Goal: Information Seeking & Learning: Learn about a topic

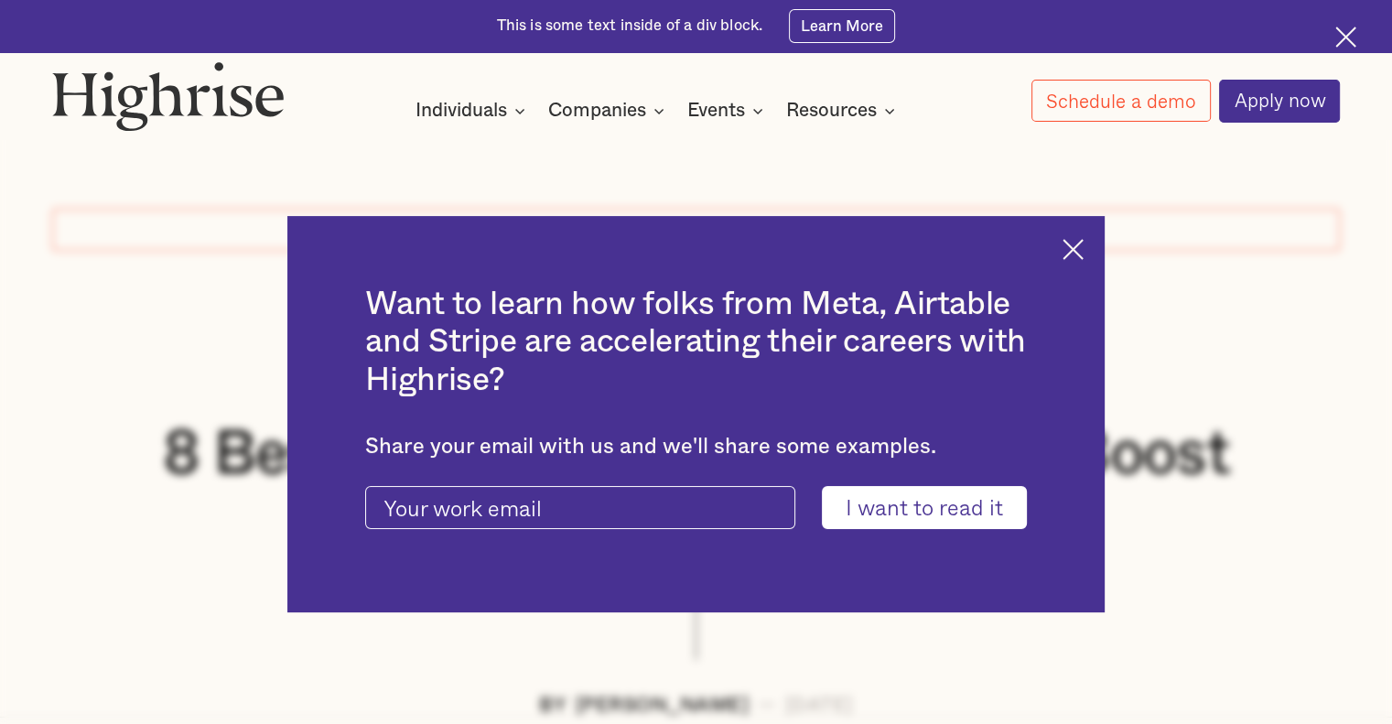
drag, startPoint x: 1345, startPoint y: 33, endPoint x: 1333, endPoint y: 55, distance: 25.4
click at [1345, 33] on img at bounding box center [1345, 37] width 21 height 21
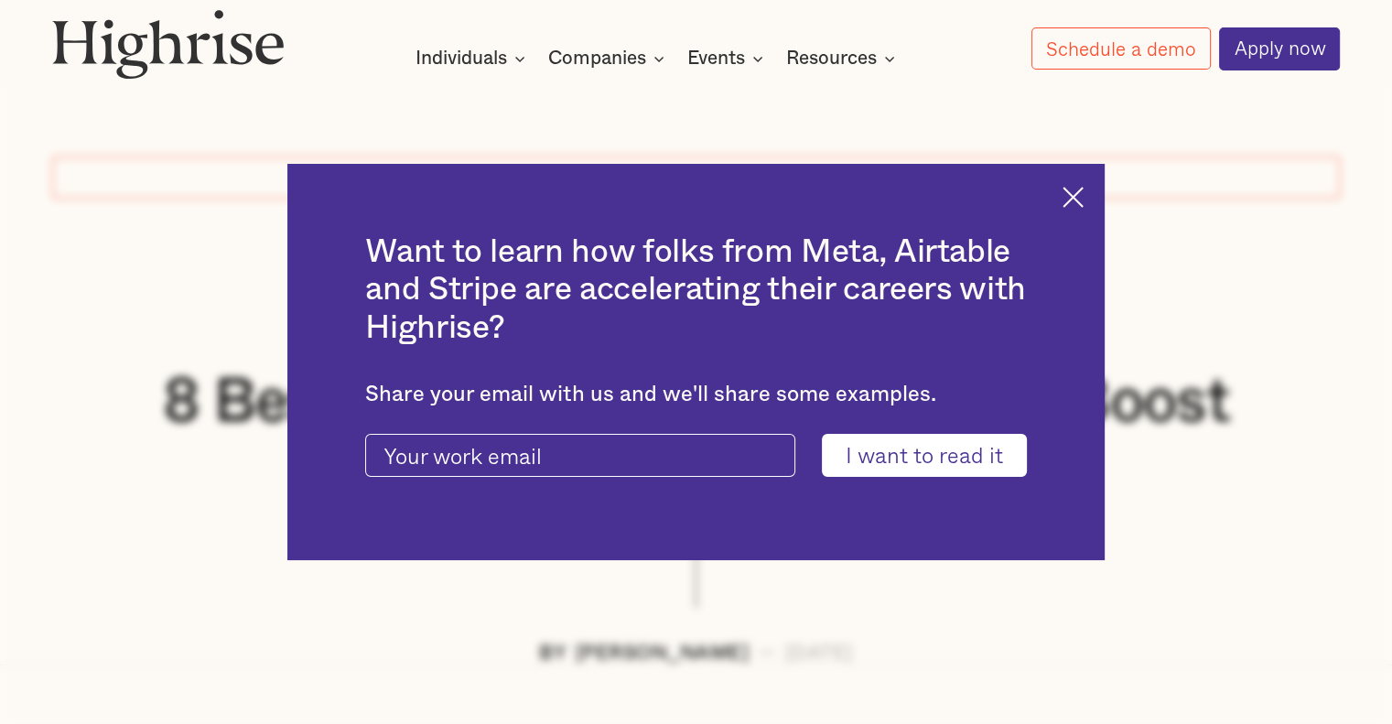
click at [1083, 187] on img at bounding box center [1073, 197] width 21 height 21
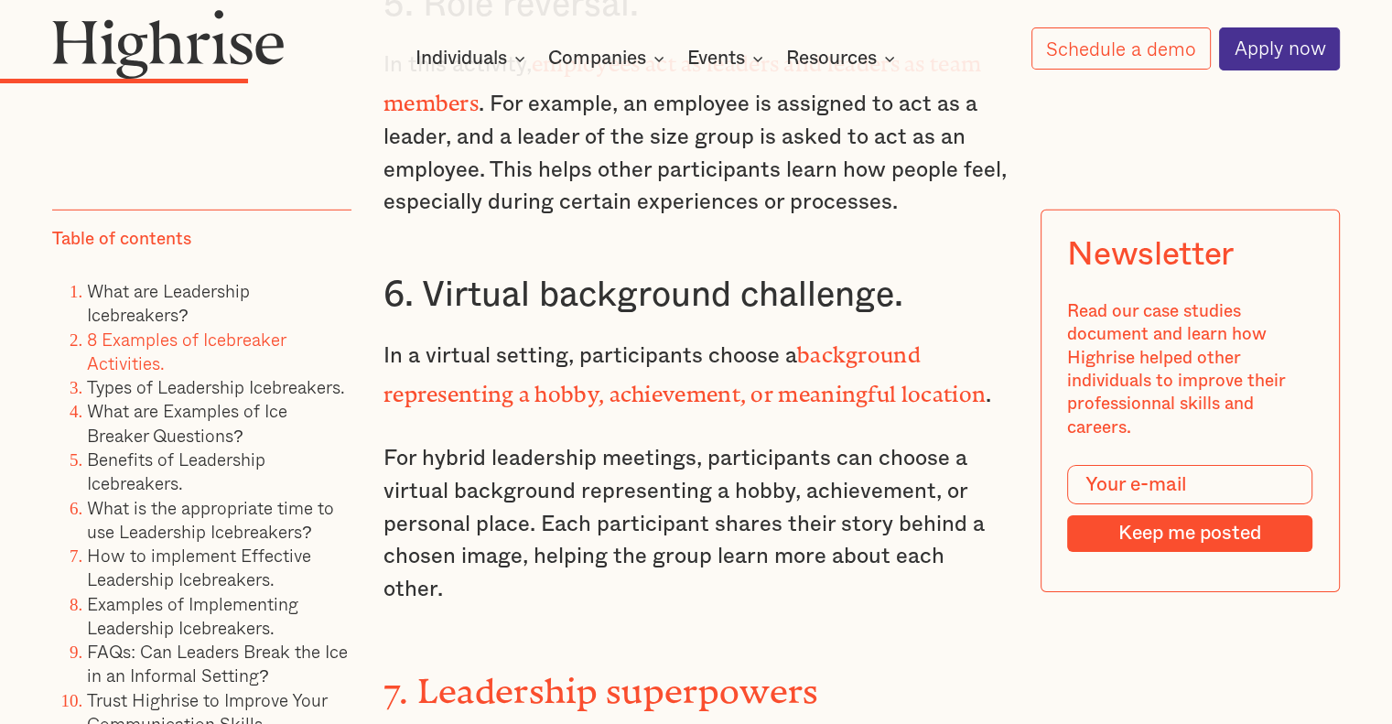
scroll to position [5674, 0]
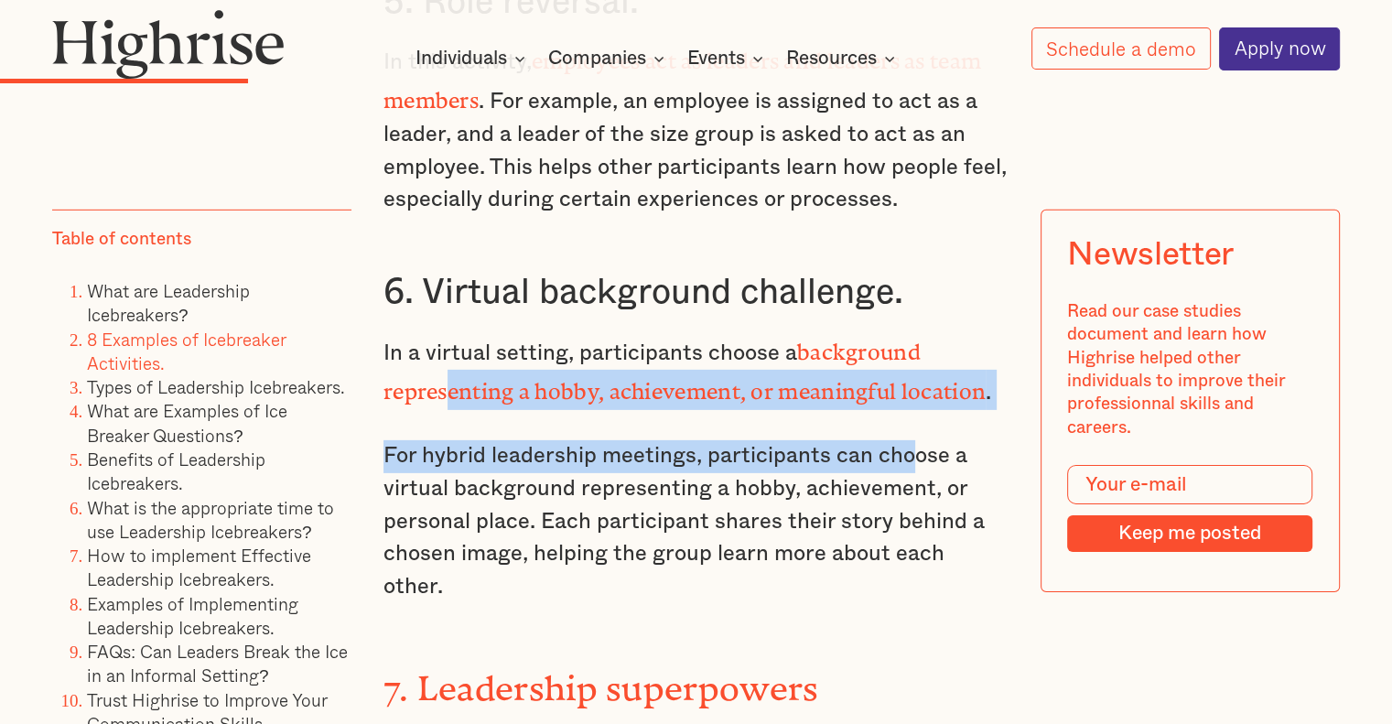
drag, startPoint x: 443, startPoint y: 353, endPoint x: 916, endPoint y: 391, distance: 474.6
click at [760, 440] on p "For hybrid leadership meetings, participants can choose a virtual background re…" at bounding box center [695, 521] width 625 height 163
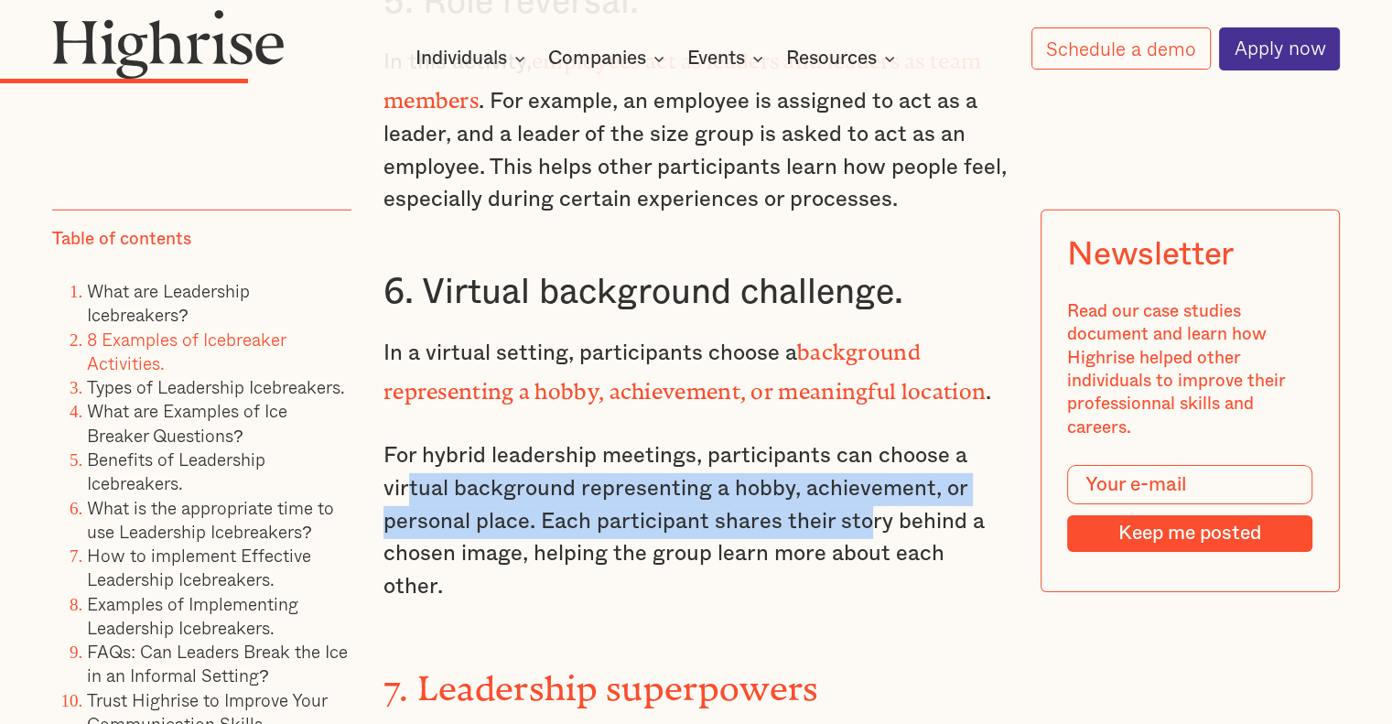
drag, startPoint x: 575, startPoint y: 457, endPoint x: 862, endPoint y: 473, distance: 287.8
click at [862, 473] on p "For hybrid leadership meetings, participants can choose a virtual background re…" at bounding box center [695, 521] width 625 height 163
click at [750, 460] on p "For hybrid leadership meetings, participants can choose a virtual background re…" at bounding box center [695, 521] width 625 height 163
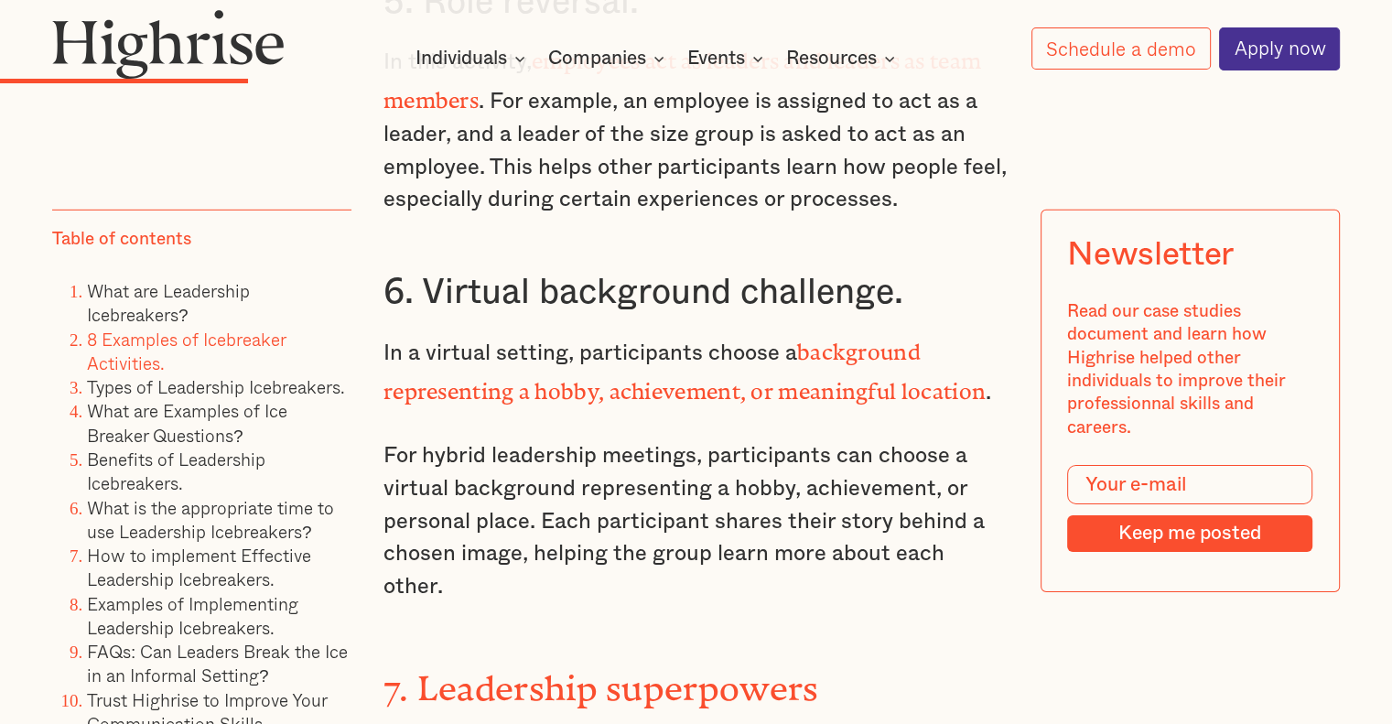
click at [595, 513] on p "For hybrid leadership meetings, participants can choose a virtual background re…" at bounding box center [695, 521] width 625 height 163
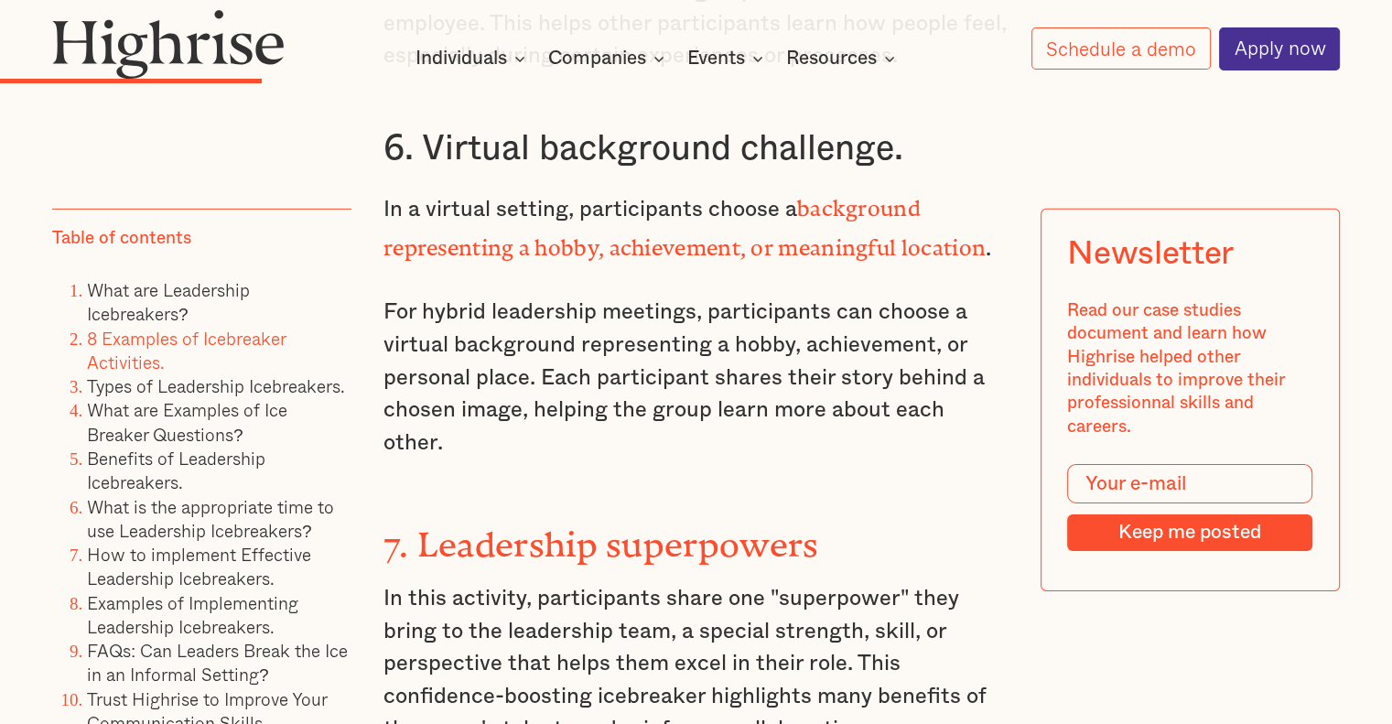
scroll to position [5949, 0]
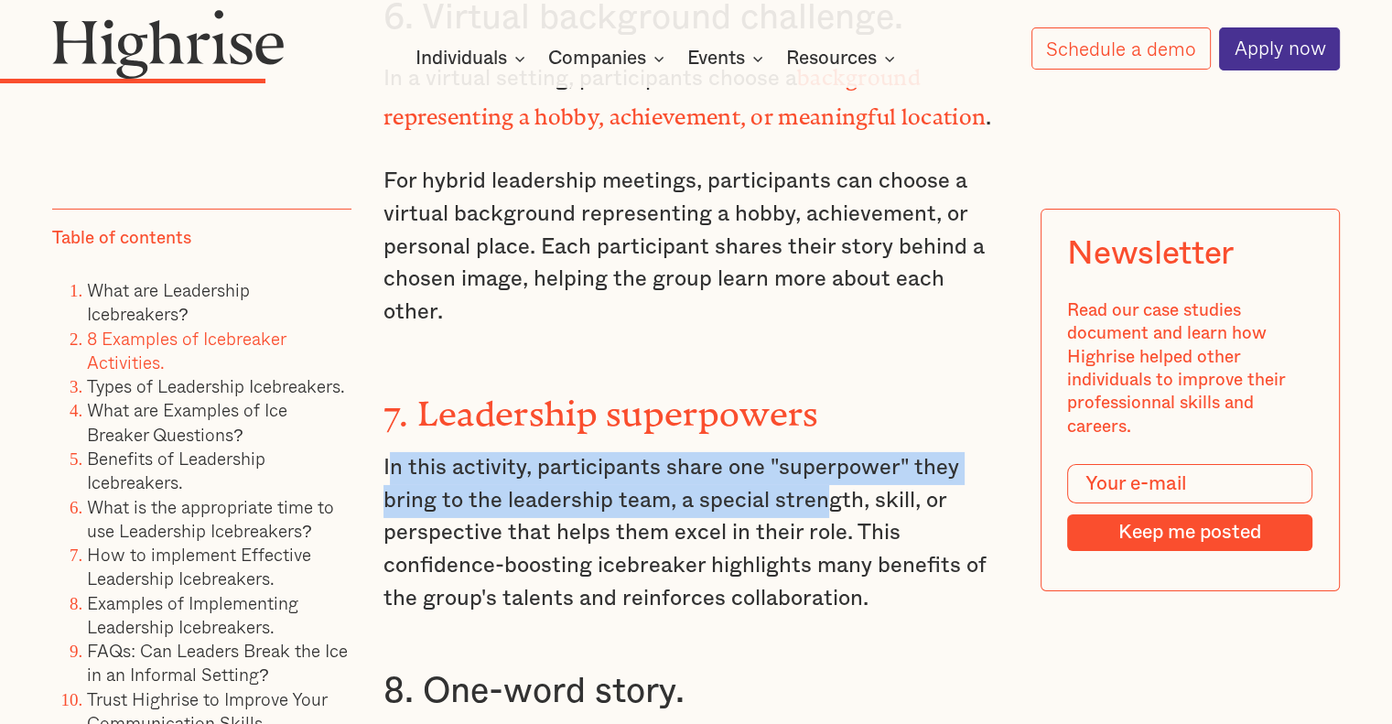
drag, startPoint x: 384, startPoint y: 396, endPoint x: 820, endPoint y: 436, distance: 437.4
click at [820, 452] on p "In this activity, participants share one "superpower" they bring to the leaders…" at bounding box center [695, 533] width 625 height 163
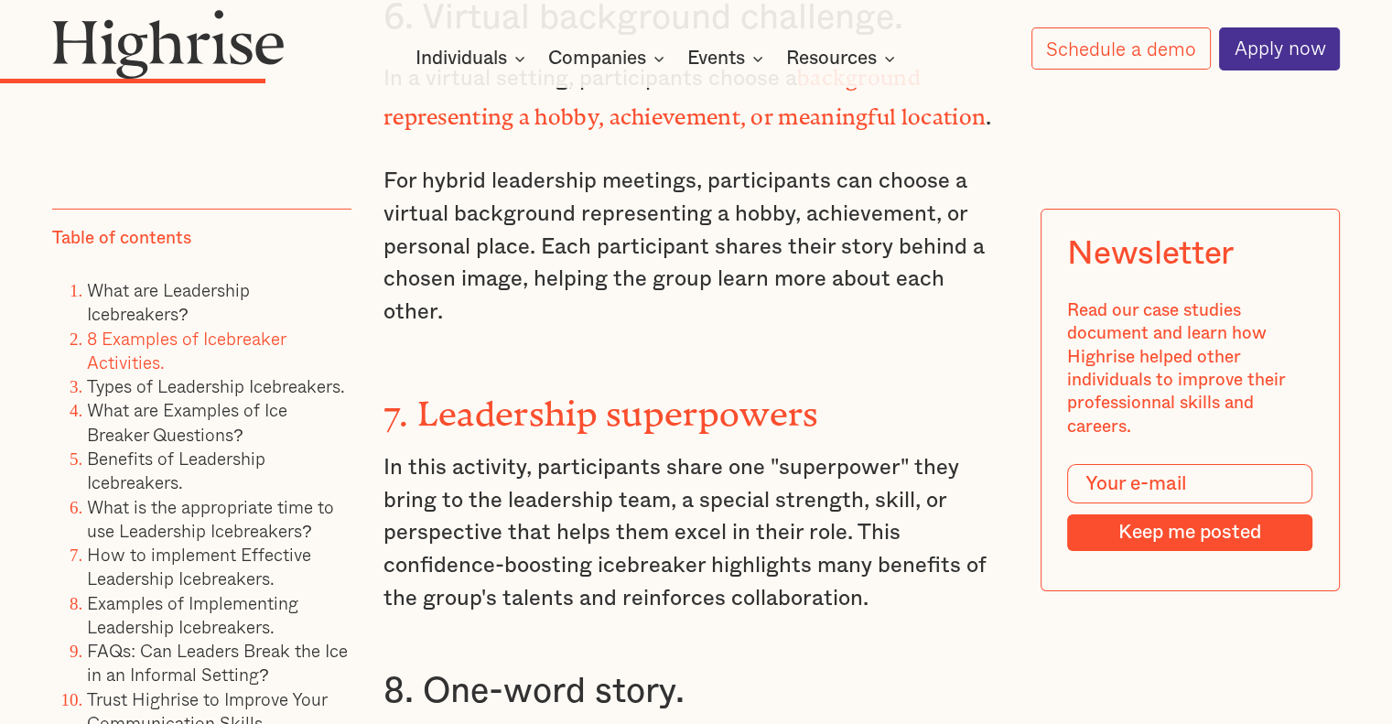
click at [556, 453] on p "In this activity, participants share one "superpower" they bring to the leaders…" at bounding box center [695, 533] width 625 height 163
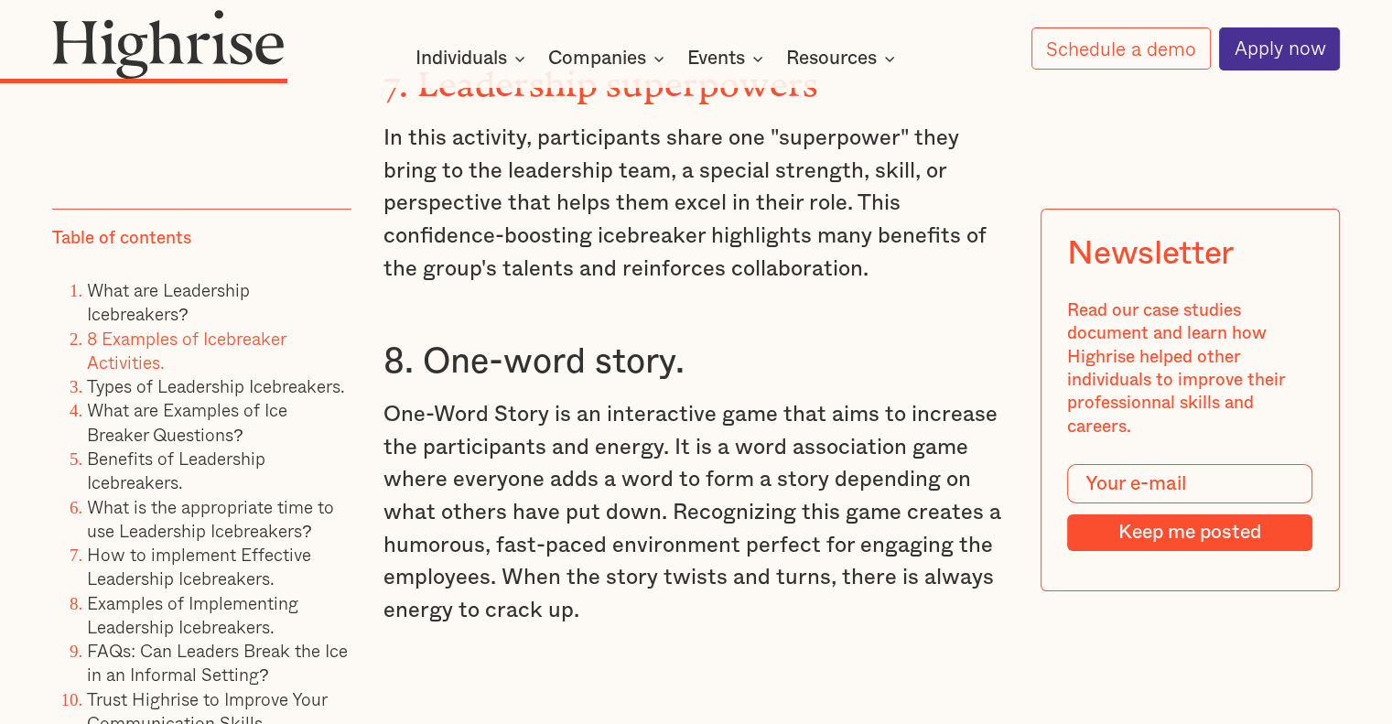
scroll to position [6315, 0]
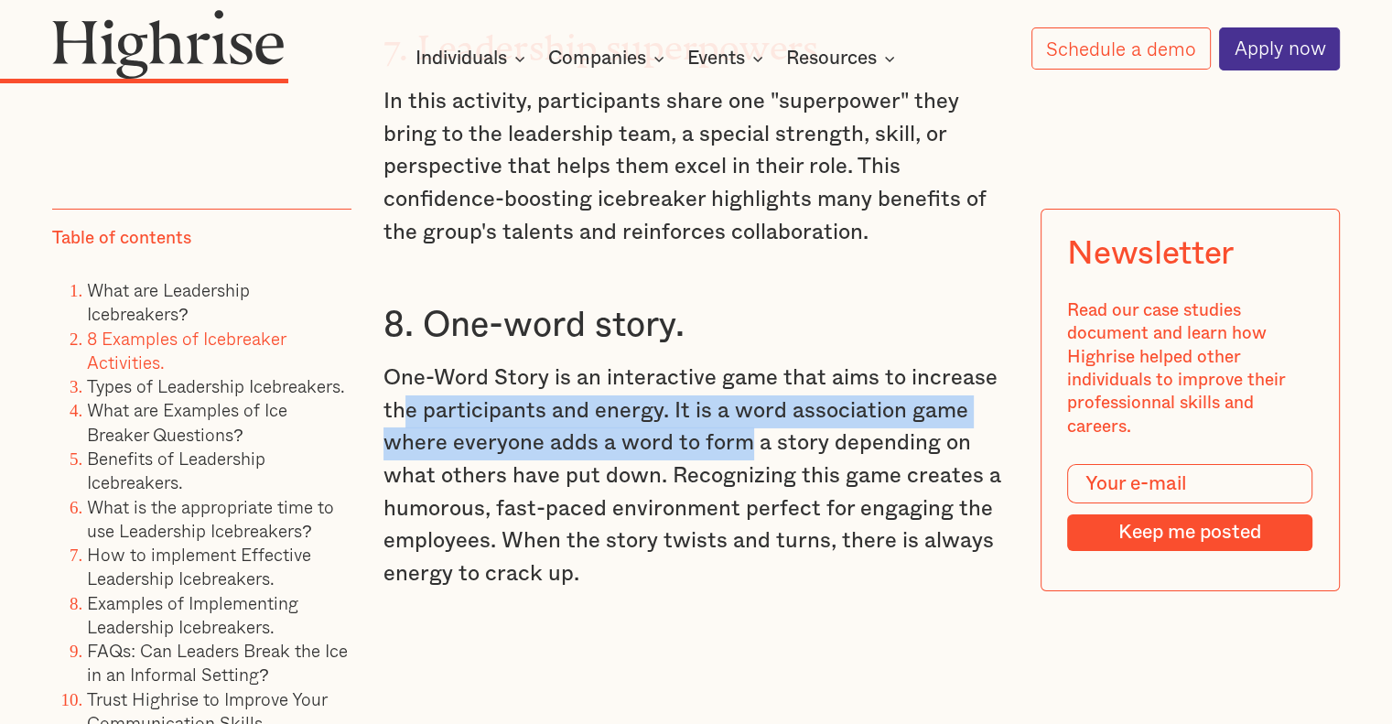
drag, startPoint x: 395, startPoint y: 340, endPoint x: 748, endPoint y: 372, distance: 353.9
click at [748, 372] on p "One-Word Story is an interactive game that aims to increase the participants an…" at bounding box center [695, 476] width 625 height 228
click at [727, 362] on p "One-Word Story is an interactive game that aims to increase the participants an…" at bounding box center [695, 476] width 625 height 228
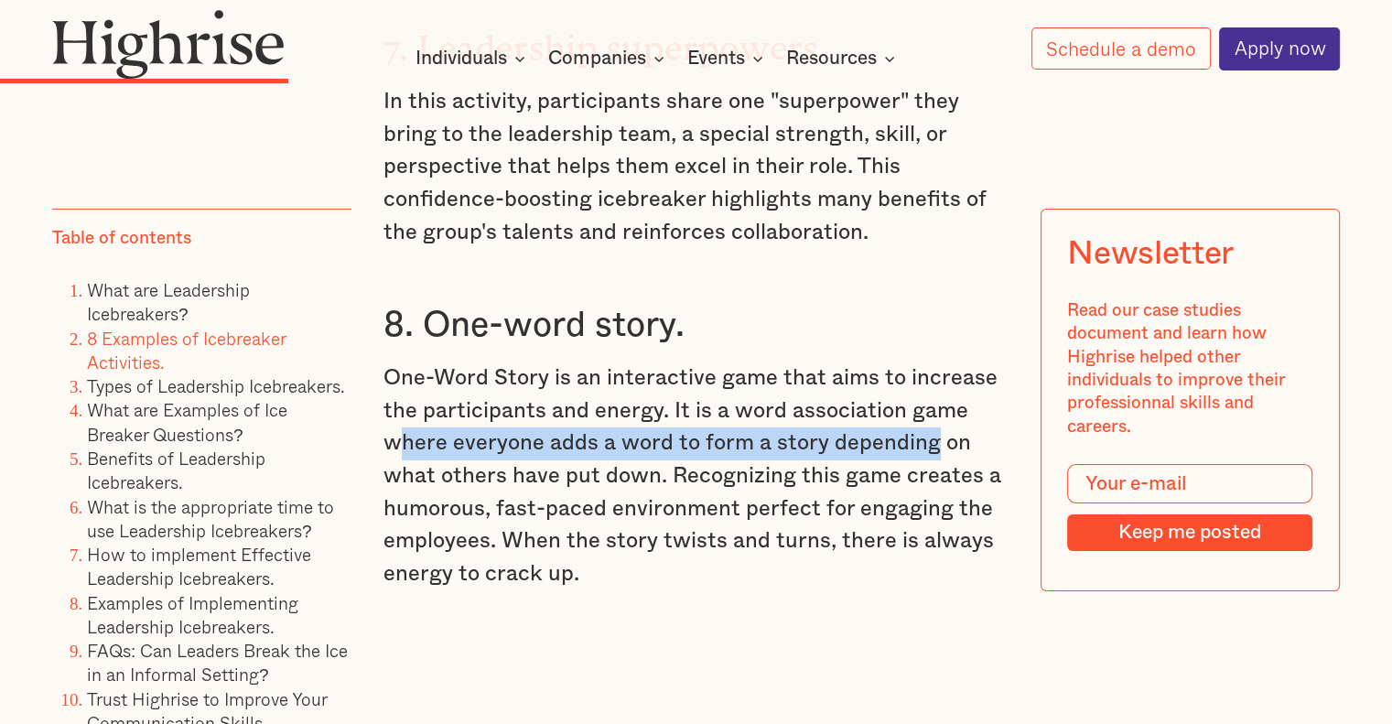
drag, startPoint x: 389, startPoint y: 374, endPoint x: 933, endPoint y: 380, distance: 543.6
click at [933, 380] on p "One-Word Story is an interactive game that aims to increase the participants an…" at bounding box center [695, 476] width 625 height 228
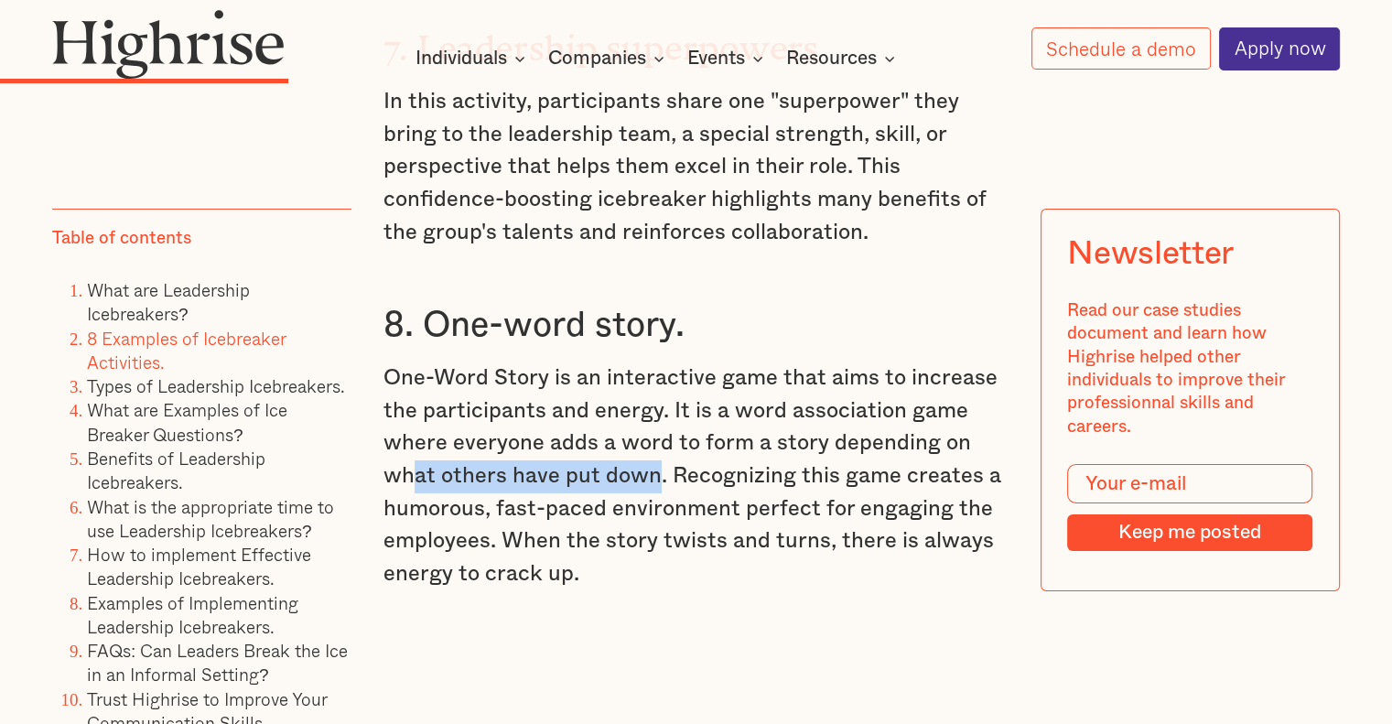
drag, startPoint x: 411, startPoint y: 402, endPoint x: 652, endPoint y: 404, distance: 240.7
click at [652, 404] on p "One-Word Story is an interactive game that aims to increase the participants an…" at bounding box center [695, 476] width 625 height 228
click at [713, 417] on p "One-Word Story is an interactive game that aims to increase the participants an…" at bounding box center [695, 476] width 625 height 228
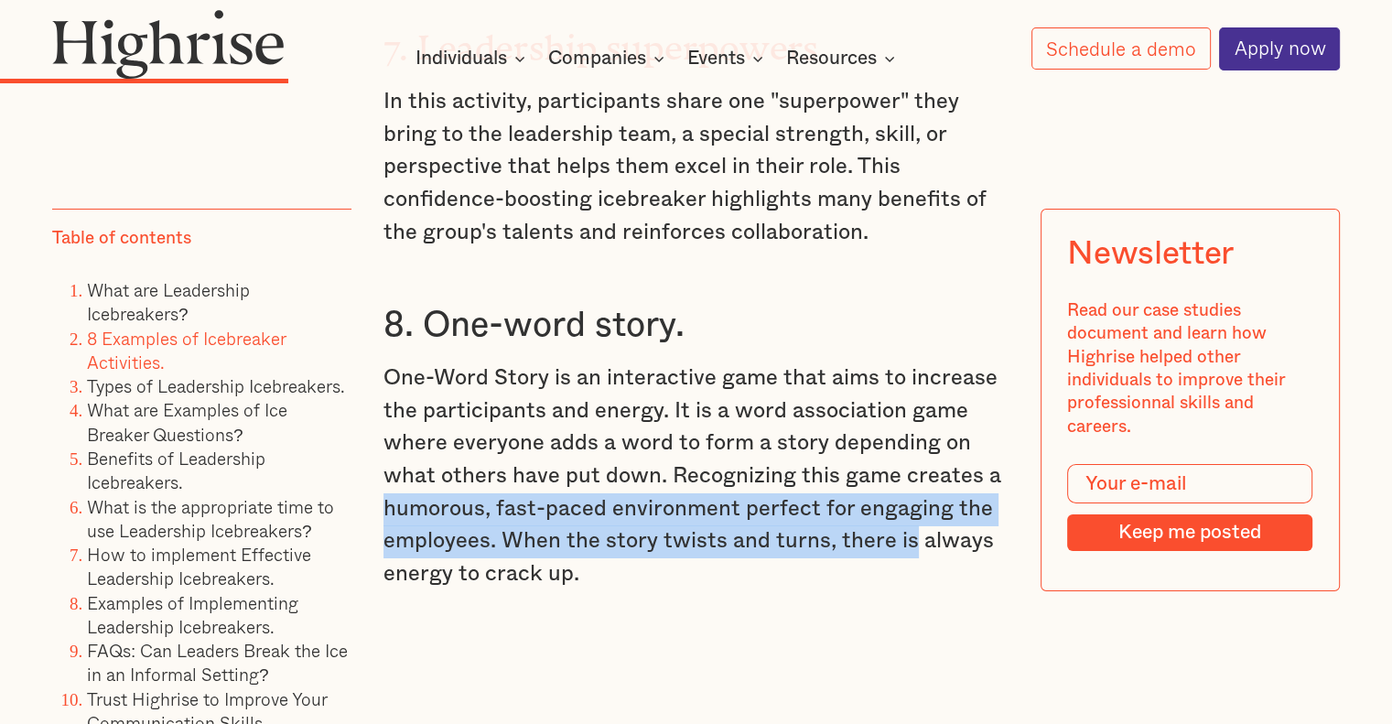
drag, startPoint x: 386, startPoint y: 432, endPoint x: 912, endPoint y: 465, distance: 526.3
click at [912, 465] on p "One-Word Story is an interactive game that aims to increase the participants an…" at bounding box center [695, 476] width 625 height 228
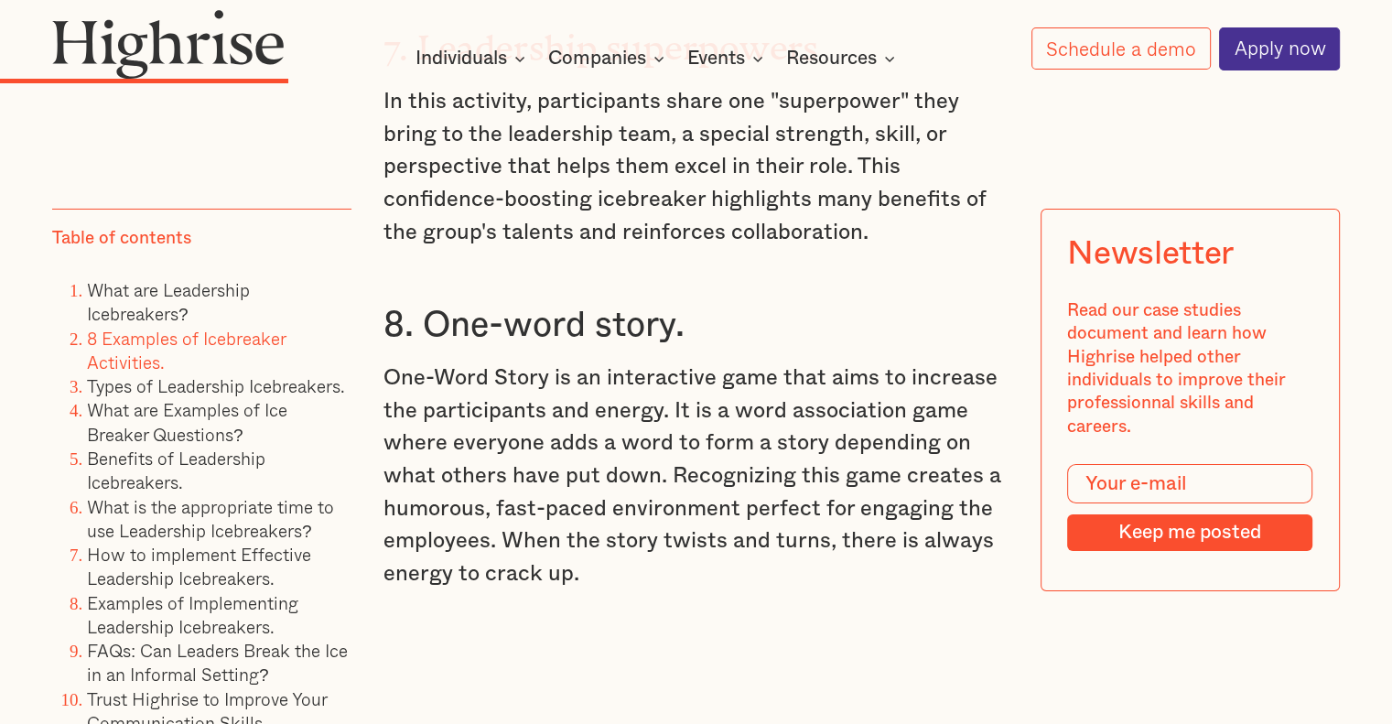
click at [560, 493] on p "One-Word Story is an interactive game that aims to increase the participants an…" at bounding box center [695, 476] width 625 height 228
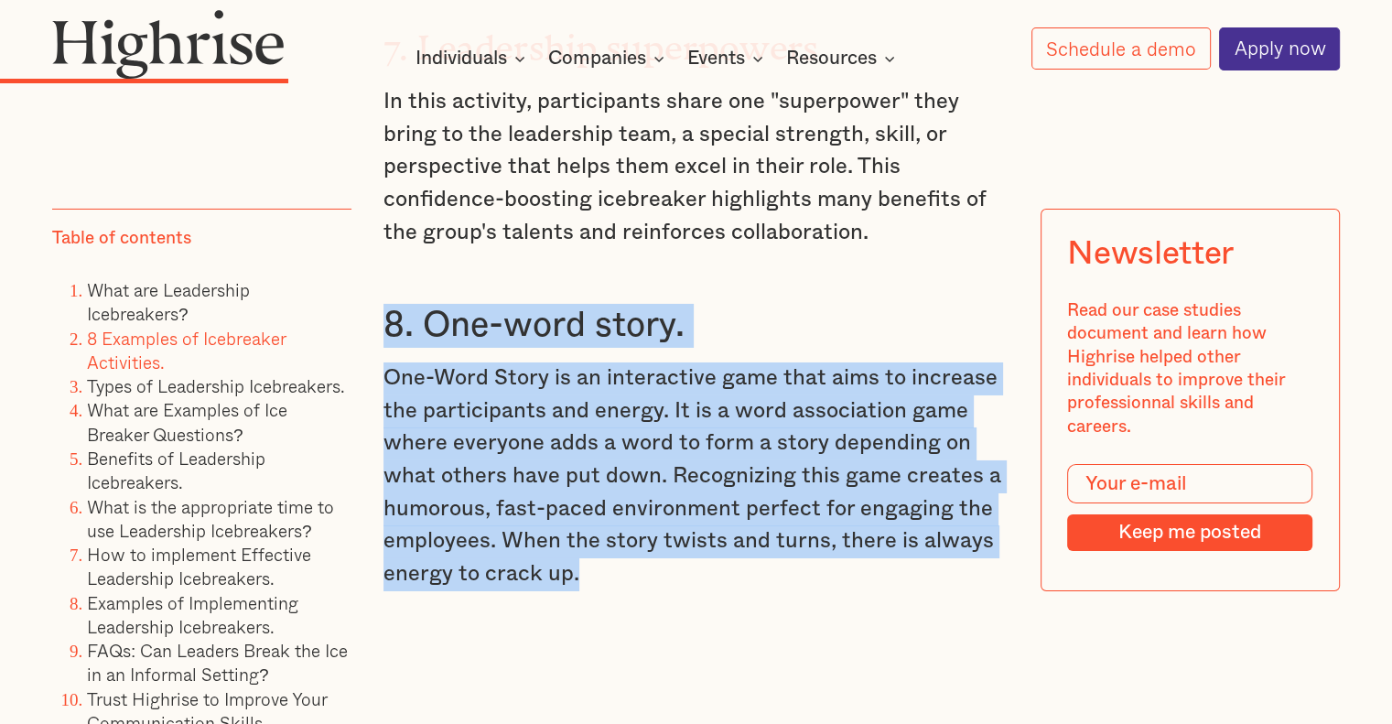
drag, startPoint x: 623, startPoint y: 502, endPoint x: 388, endPoint y: 236, distance: 354.6
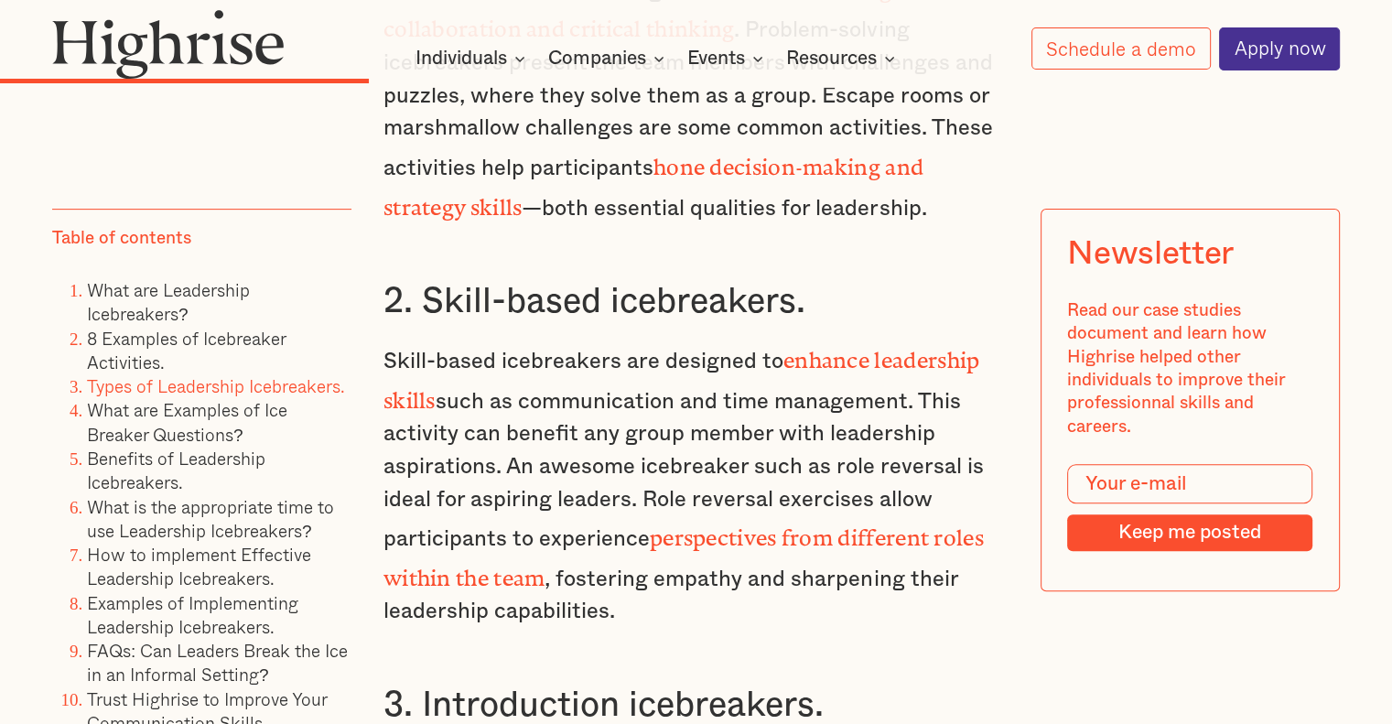
scroll to position [7871, 0]
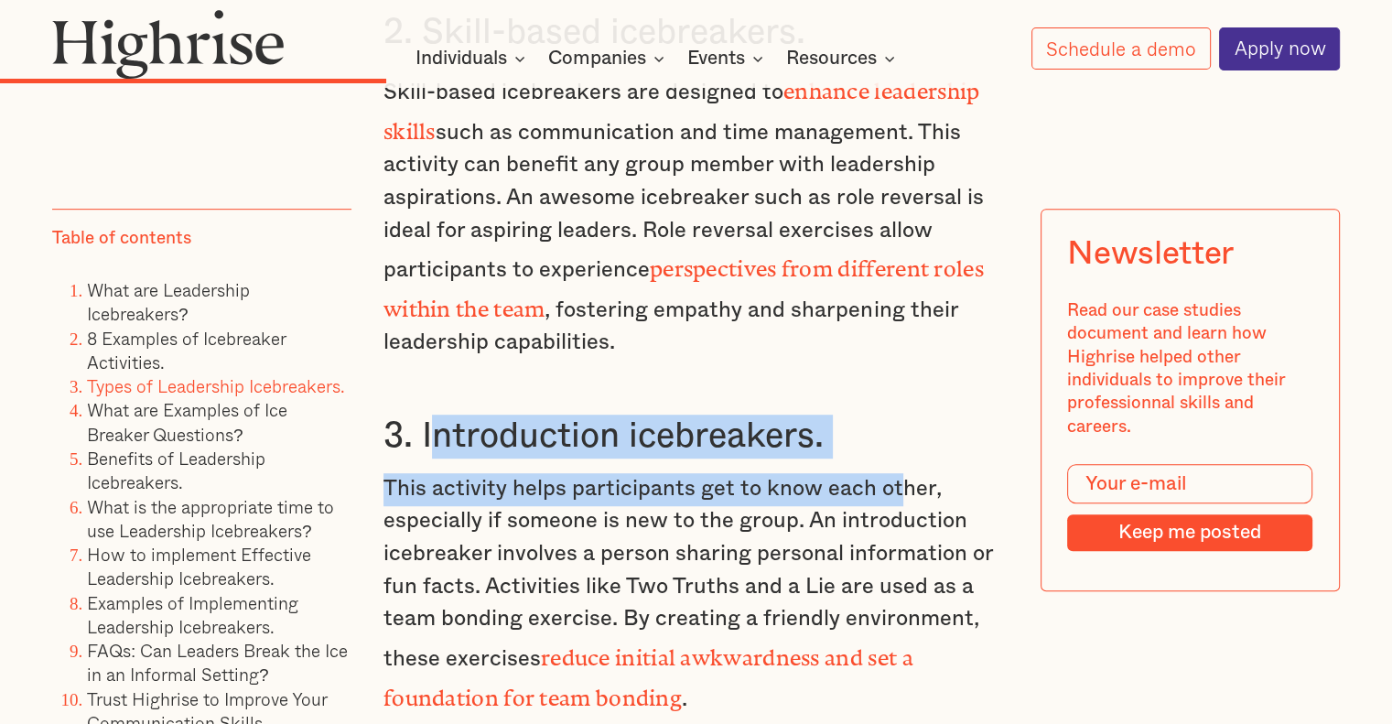
drag, startPoint x: 425, startPoint y: 331, endPoint x: 901, endPoint y: 379, distance: 478.3
click at [596, 415] on h3 "3. Introduction icebreakers." at bounding box center [695, 437] width 625 height 44
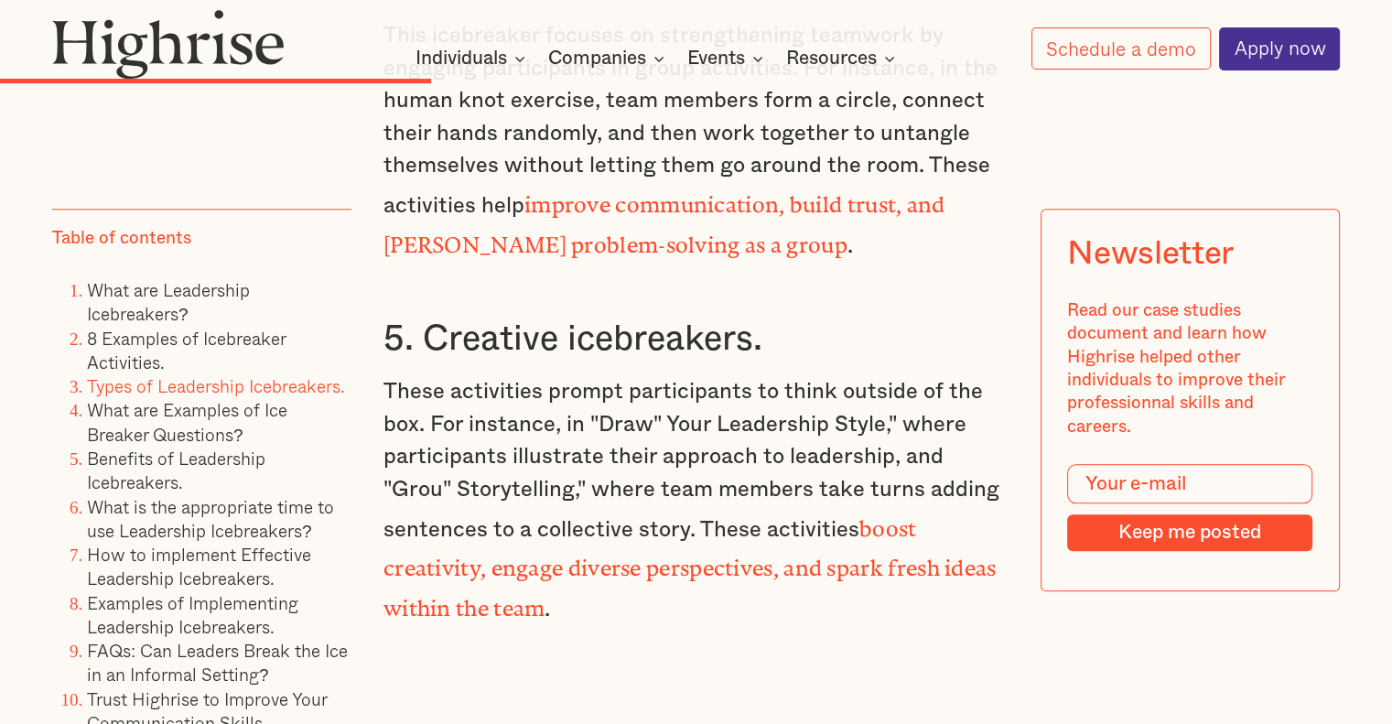
scroll to position [8694, 0]
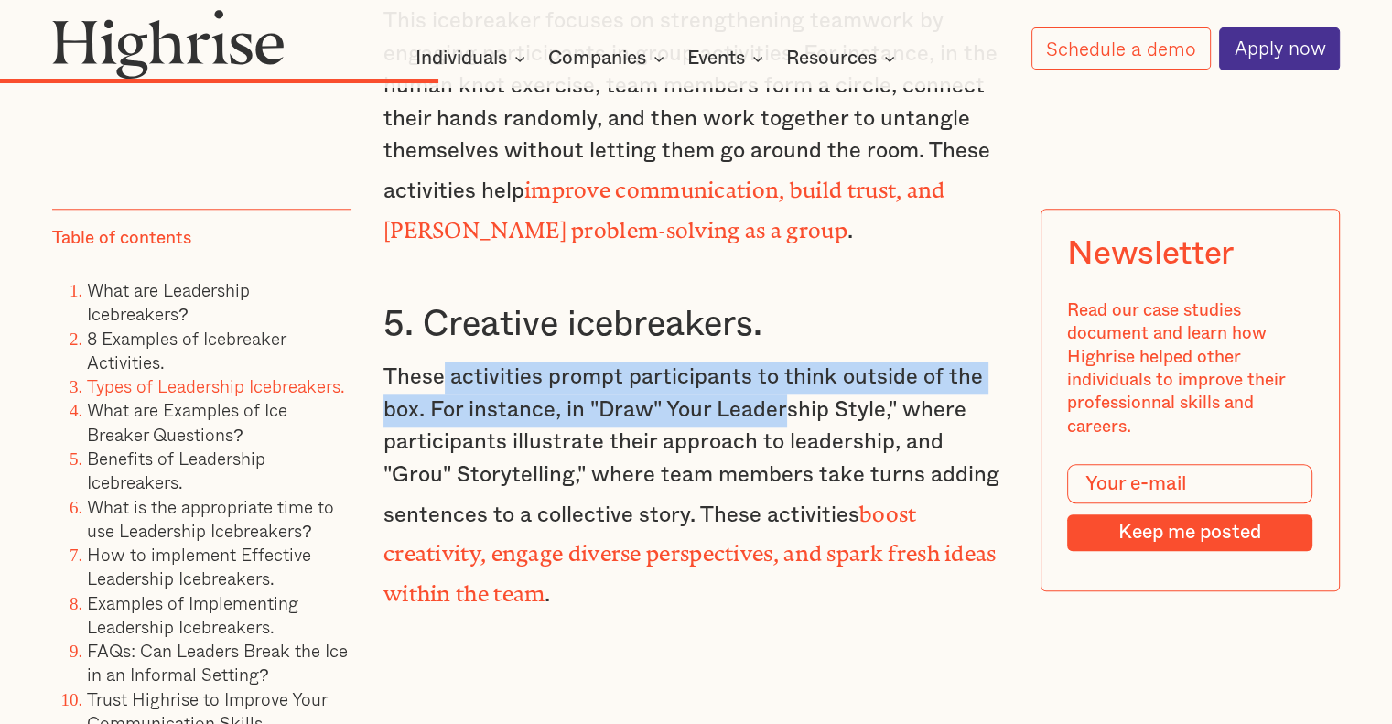
drag, startPoint x: 630, startPoint y: 271, endPoint x: 783, endPoint y: 274, distance: 153.8
click at [783, 361] on p "These activities prompt participants to think outside of the box. For instance,…" at bounding box center [695, 486] width 625 height 250
click at [690, 361] on p "These activities prompt participants to think outside of the box. For instance,…" at bounding box center [695, 486] width 625 height 250
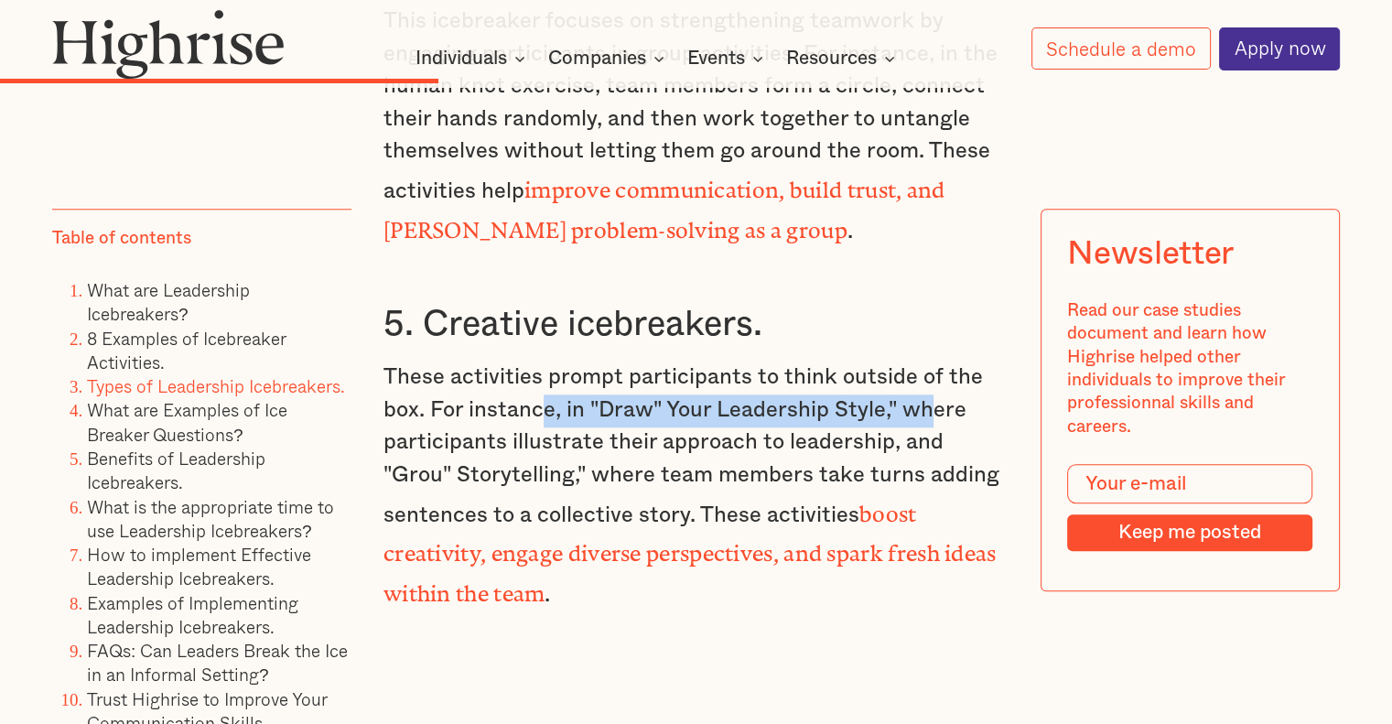
drag, startPoint x: 555, startPoint y: 290, endPoint x: 934, endPoint y: 293, distance: 379.8
click at [934, 361] on p "These activities prompt participants to think outside of the box. For instance,…" at bounding box center [695, 486] width 625 height 250
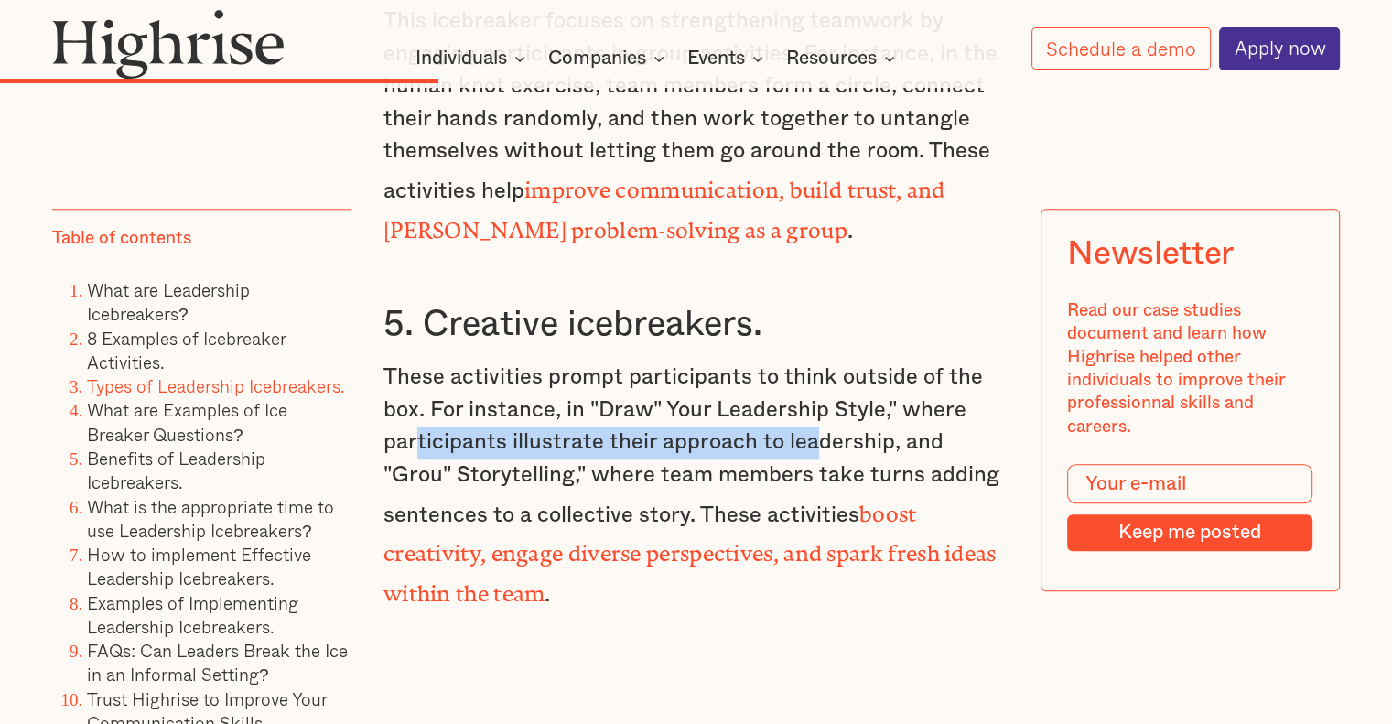
drag, startPoint x: 416, startPoint y: 319, endPoint x: 818, endPoint y: 325, distance: 401.8
click at [818, 361] on p "These activities prompt participants to think outside of the box. For instance,…" at bounding box center [695, 486] width 625 height 250
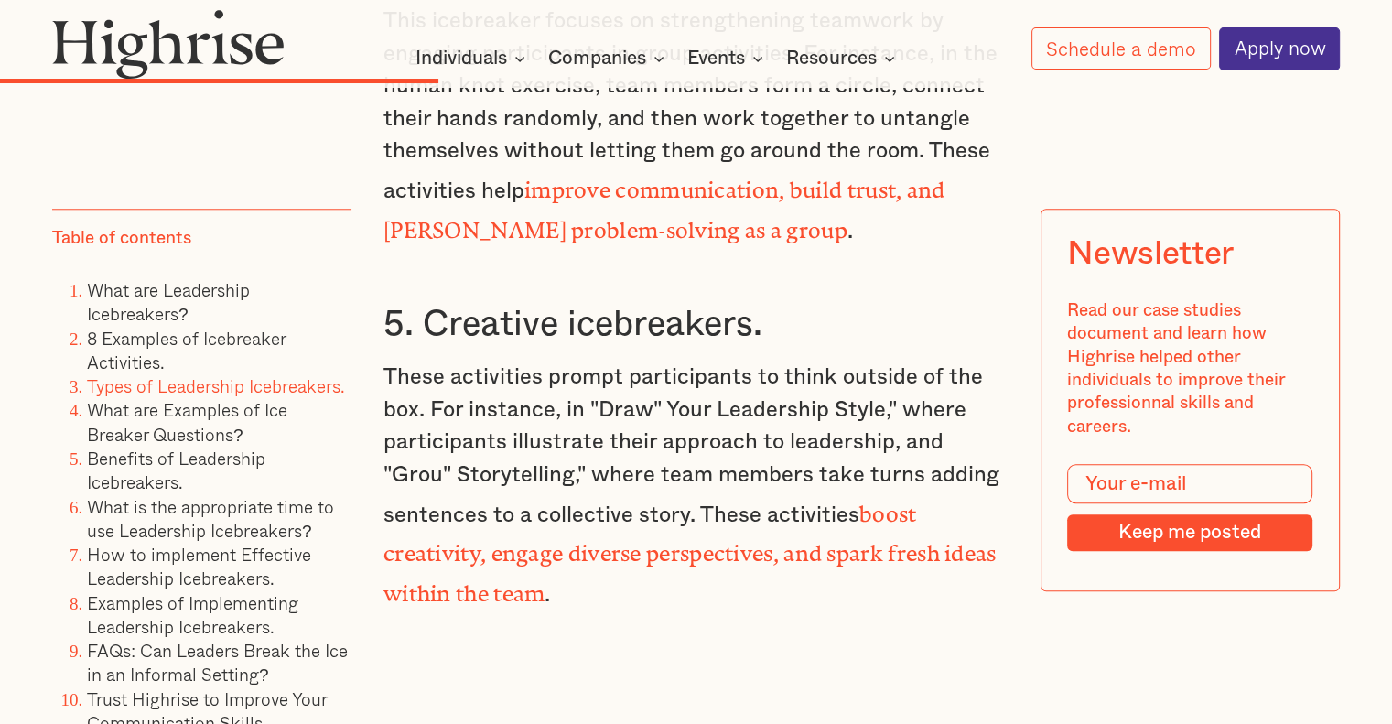
click at [804, 361] on p "These activities prompt participants to think outside of the box. For instance,…" at bounding box center [695, 486] width 625 height 250
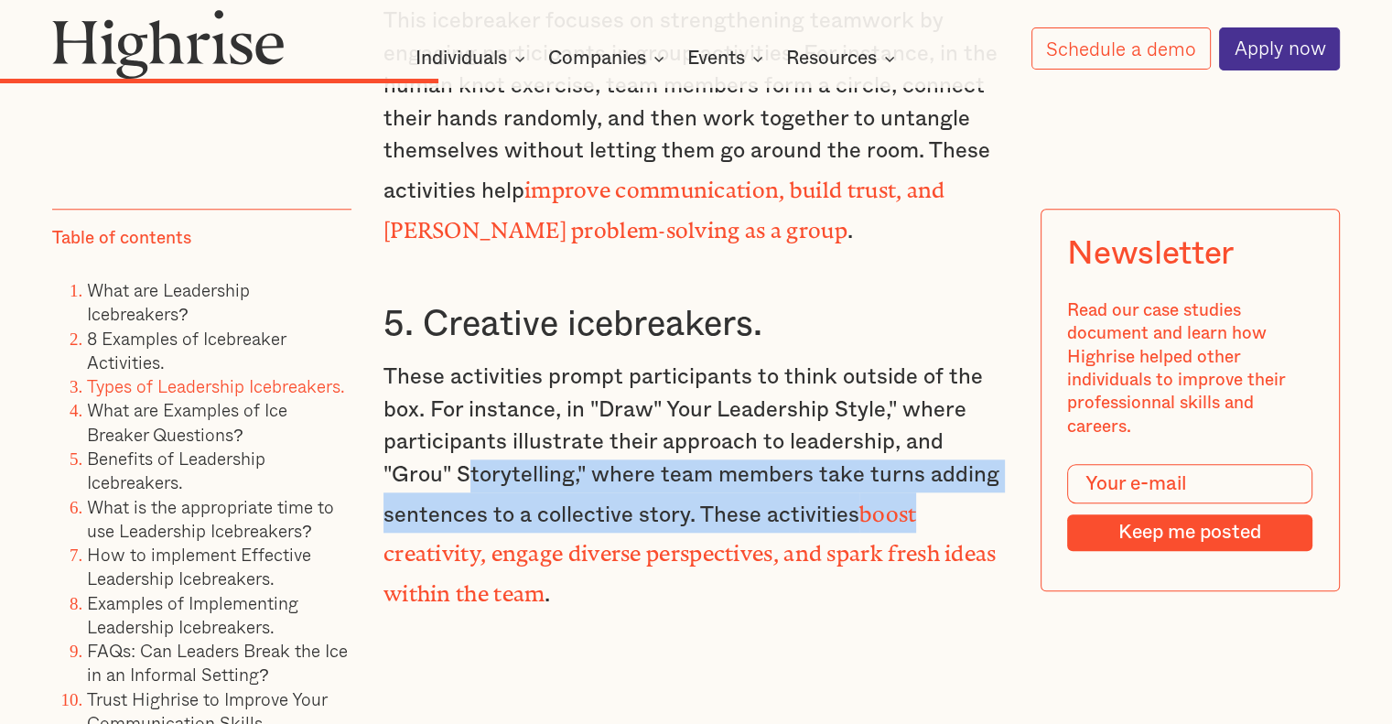
drag, startPoint x: 523, startPoint y: 359, endPoint x: 832, endPoint y: 405, distance: 311.9
click at [949, 394] on p "These activities prompt participants to think outside of the box. For instance,…" at bounding box center [695, 486] width 625 height 250
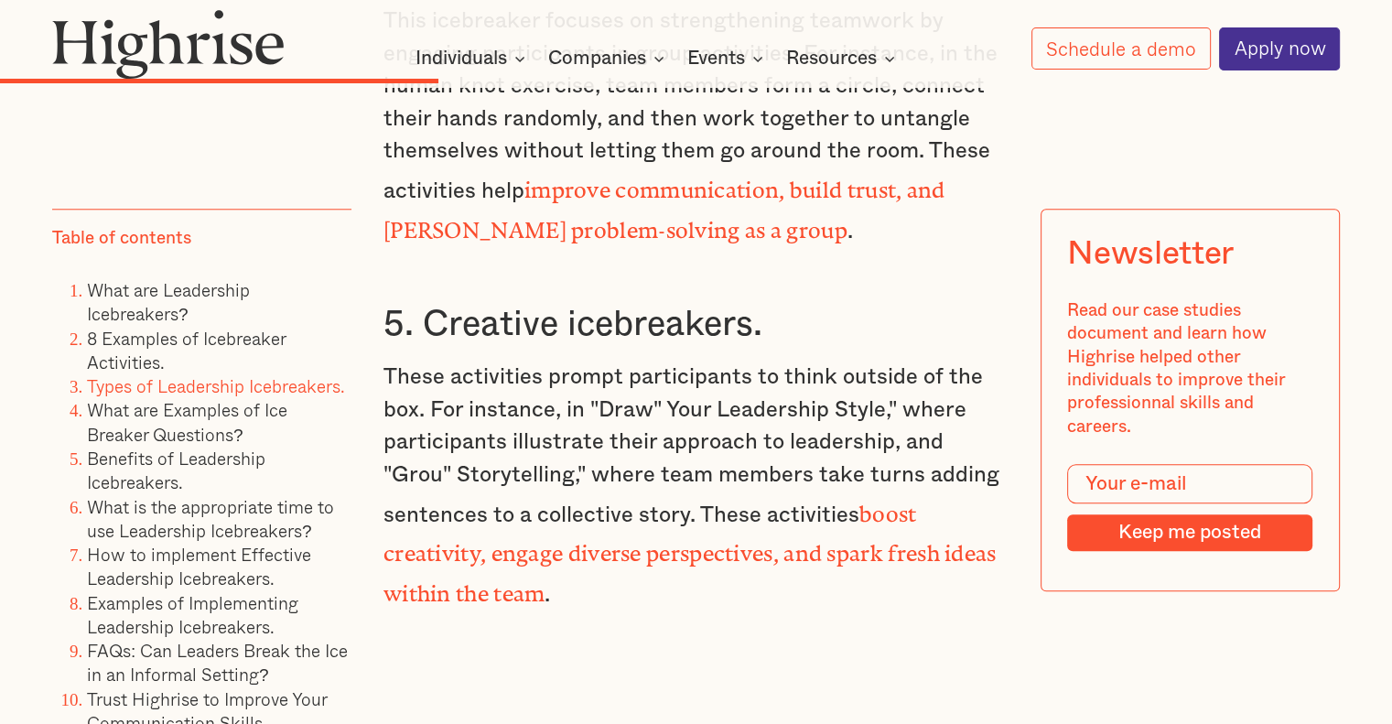
click at [588, 464] on p "These activities prompt participants to think outside of the box. For instance,…" at bounding box center [695, 486] width 625 height 250
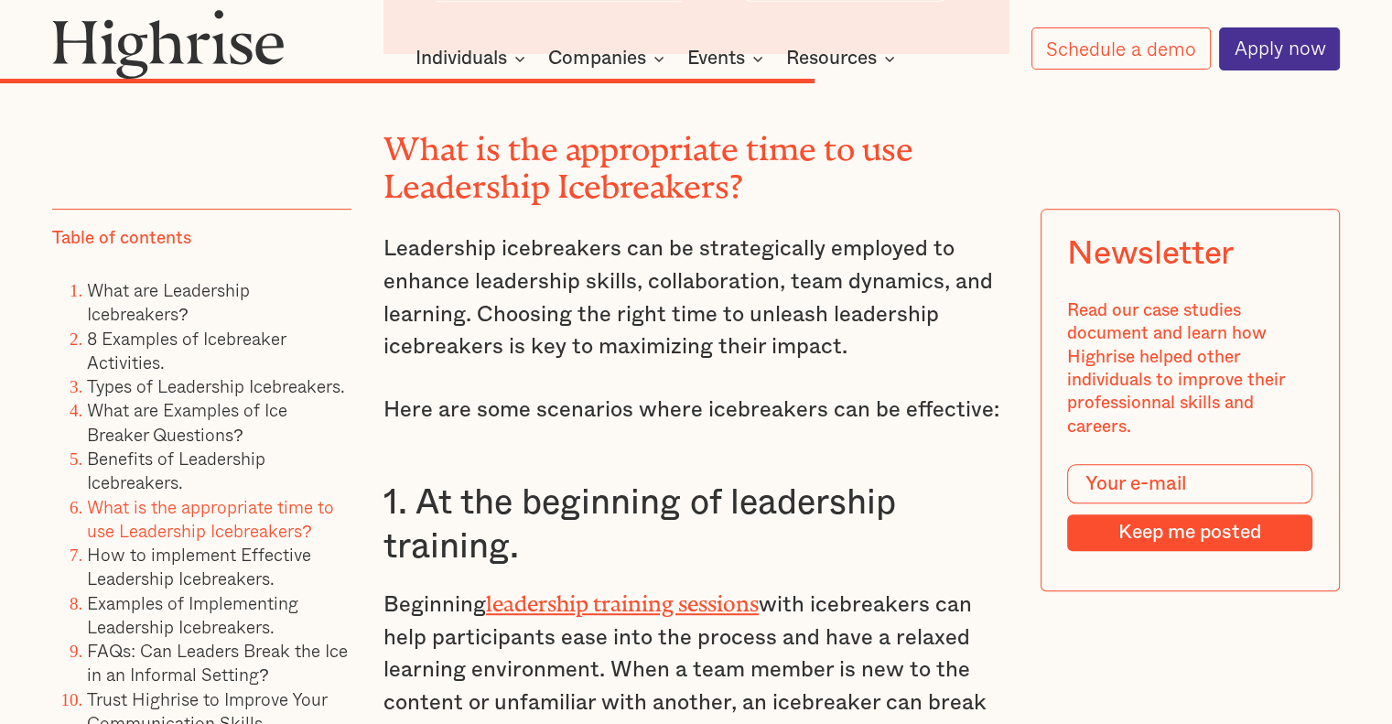
scroll to position [14643, 0]
